Goal: Task Accomplishment & Management: Manage account settings

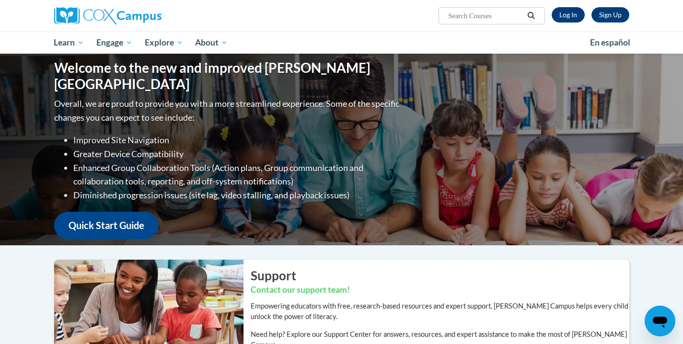
click at [559, 15] on link "Log In" at bounding box center [568, 14] width 33 height 15
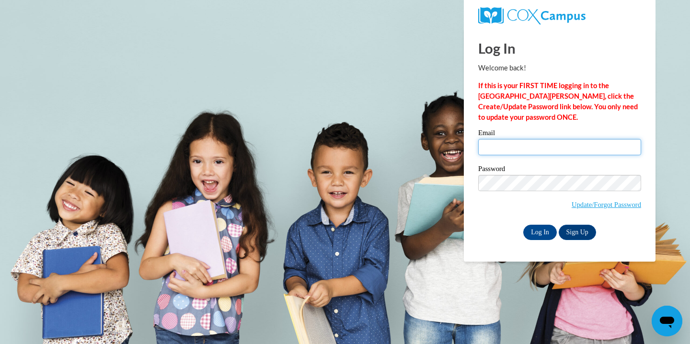
type input "Brown.Jalisa.C@muscogee.k12.ga.us"
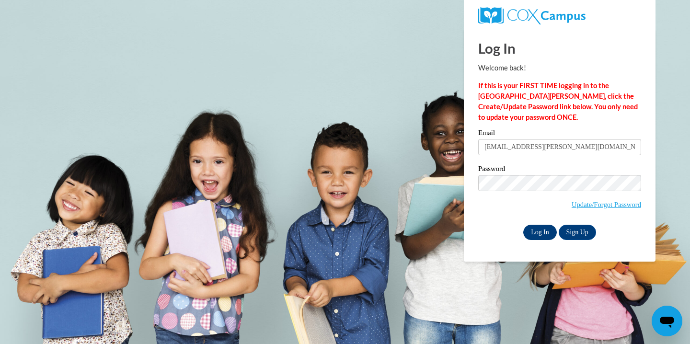
click at [541, 232] on input "Log In" at bounding box center [540, 232] width 34 height 15
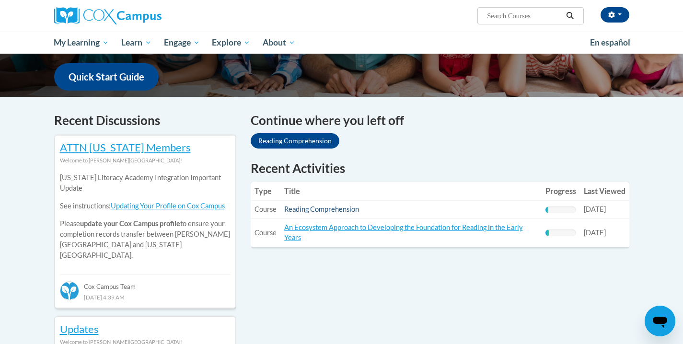
scroll to position [242, 0]
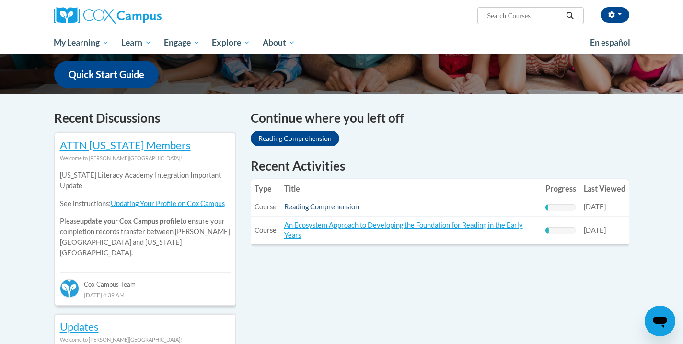
click at [321, 208] on link "Reading Comprehension" at bounding box center [321, 207] width 75 height 8
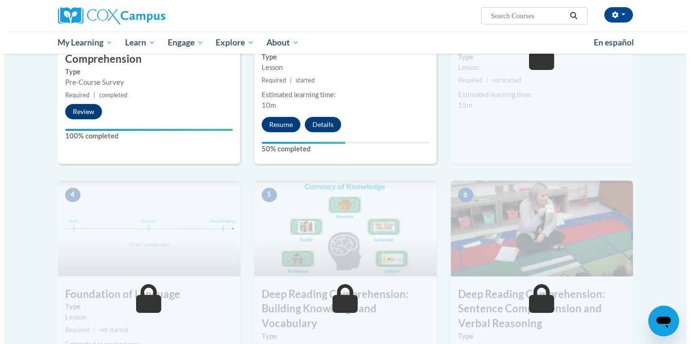
scroll to position [295, 0]
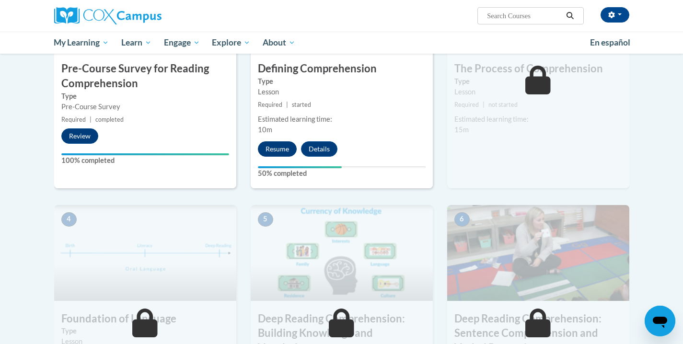
click at [280, 150] on button "Resume" at bounding box center [277, 148] width 39 height 15
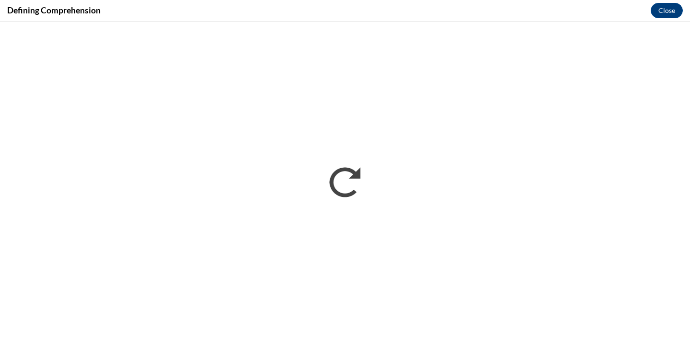
scroll to position [0, 0]
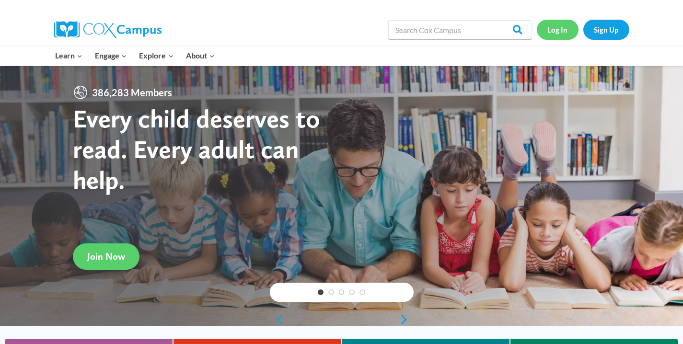
click at [560, 29] on link "Log In" at bounding box center [558, 30] width 42 height 20
